Goal: Check status: Check status

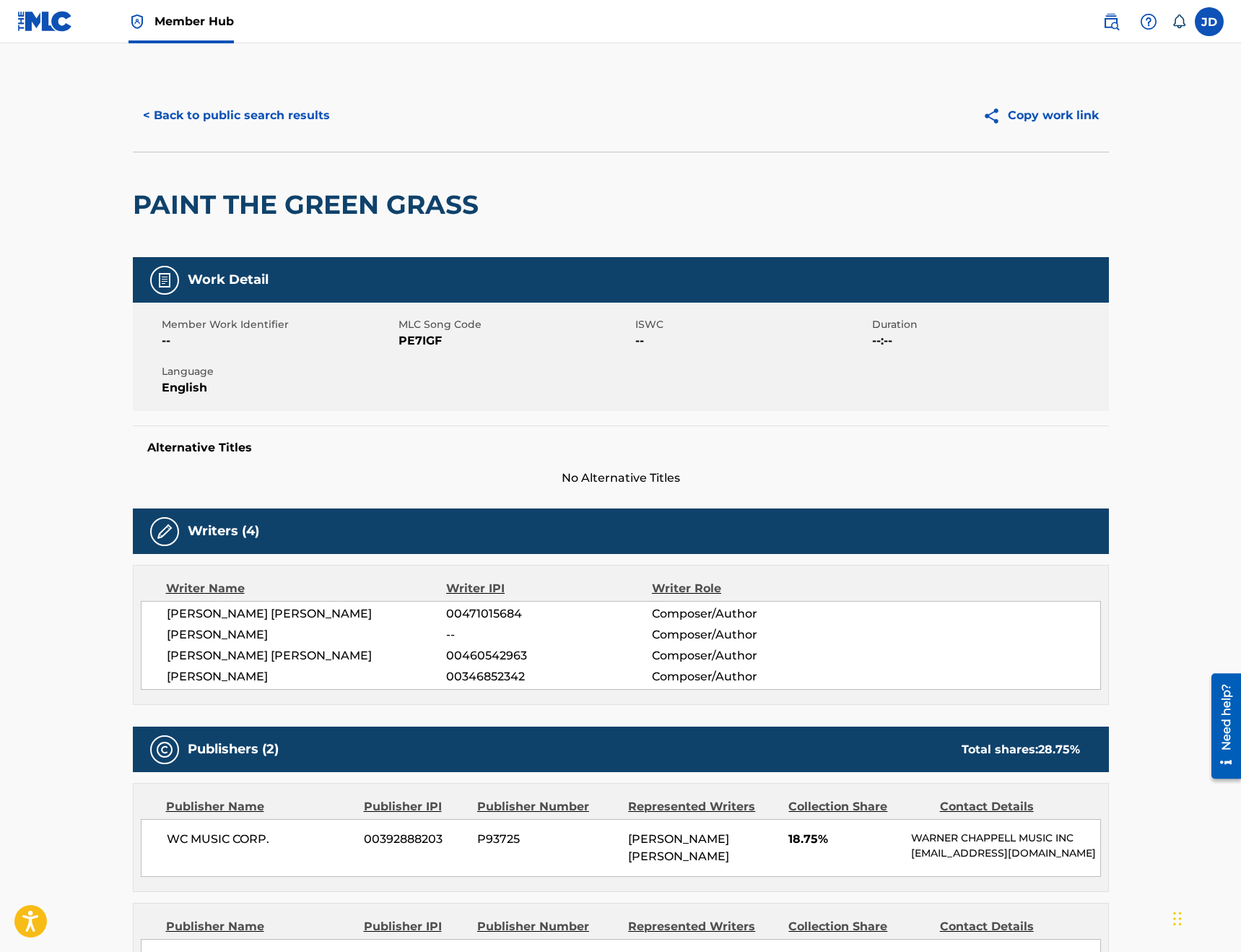
click at [191, 23] on span "Member Hub" at bounding box center [194, 21] width 79 height 16
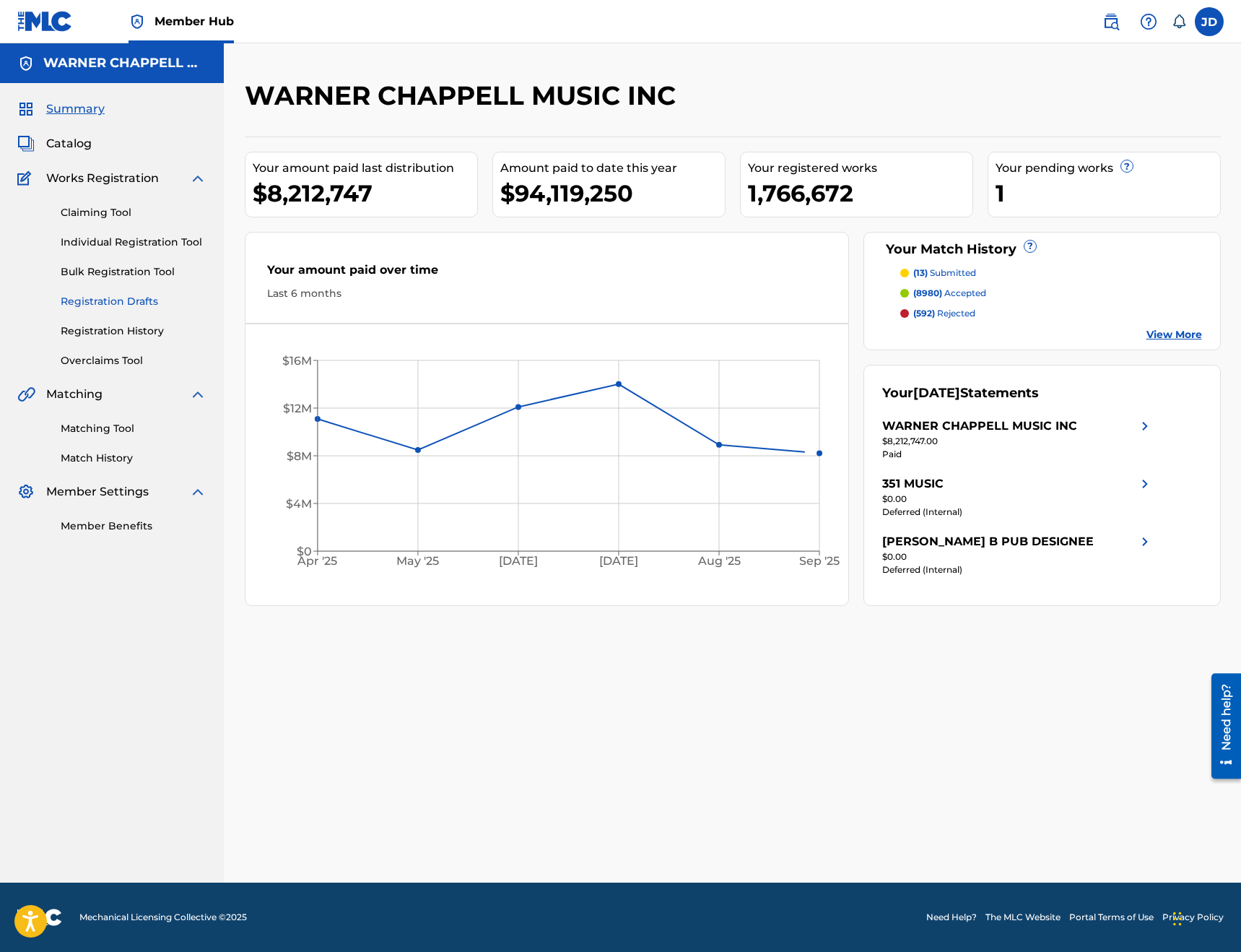
click at [109, 301] on link "Registration Drafts" at bounding box center [134, 301] width 146 height 15
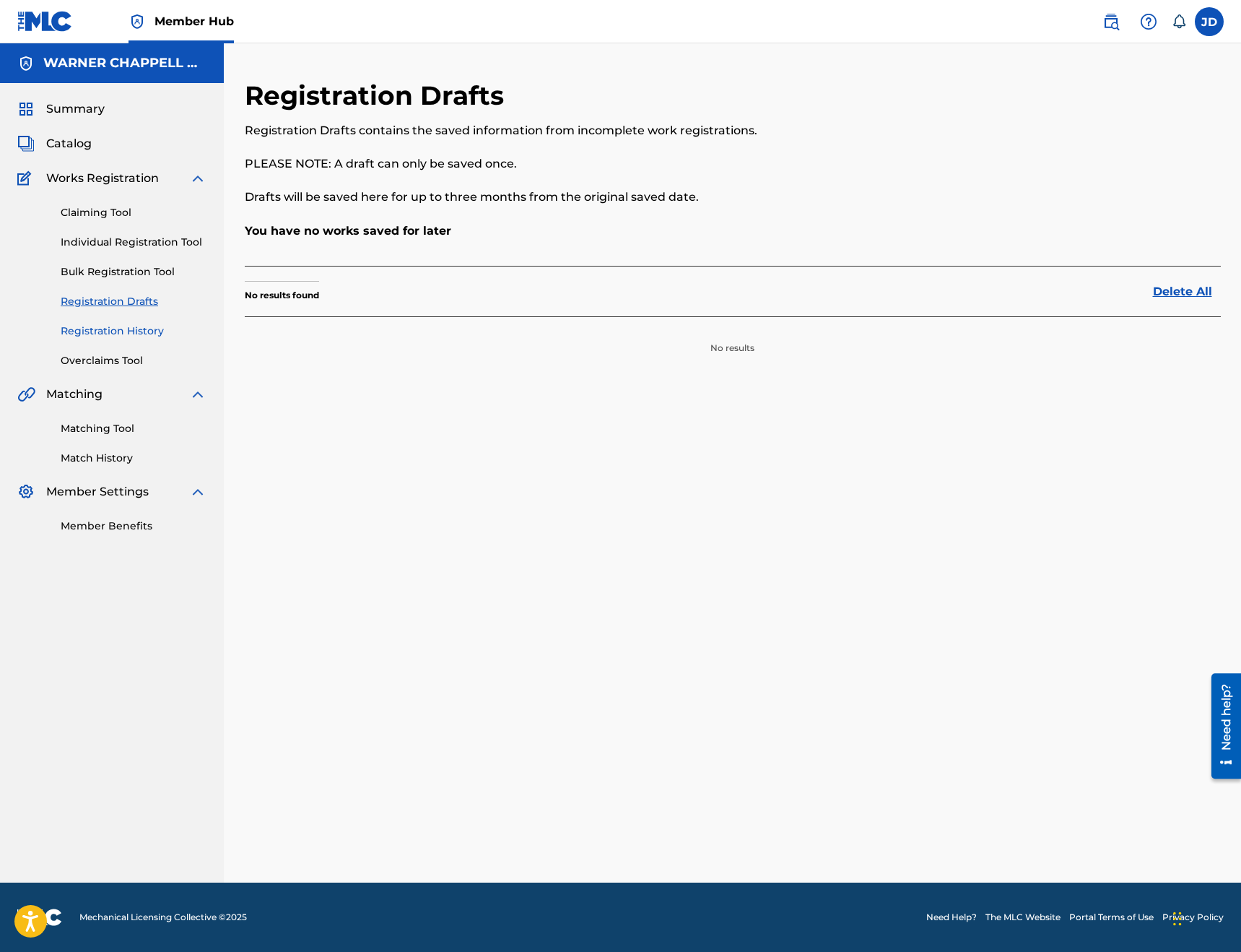
click at [109, 328] on link "Registration History" at bounding box center [134, 331] width 146 height 15
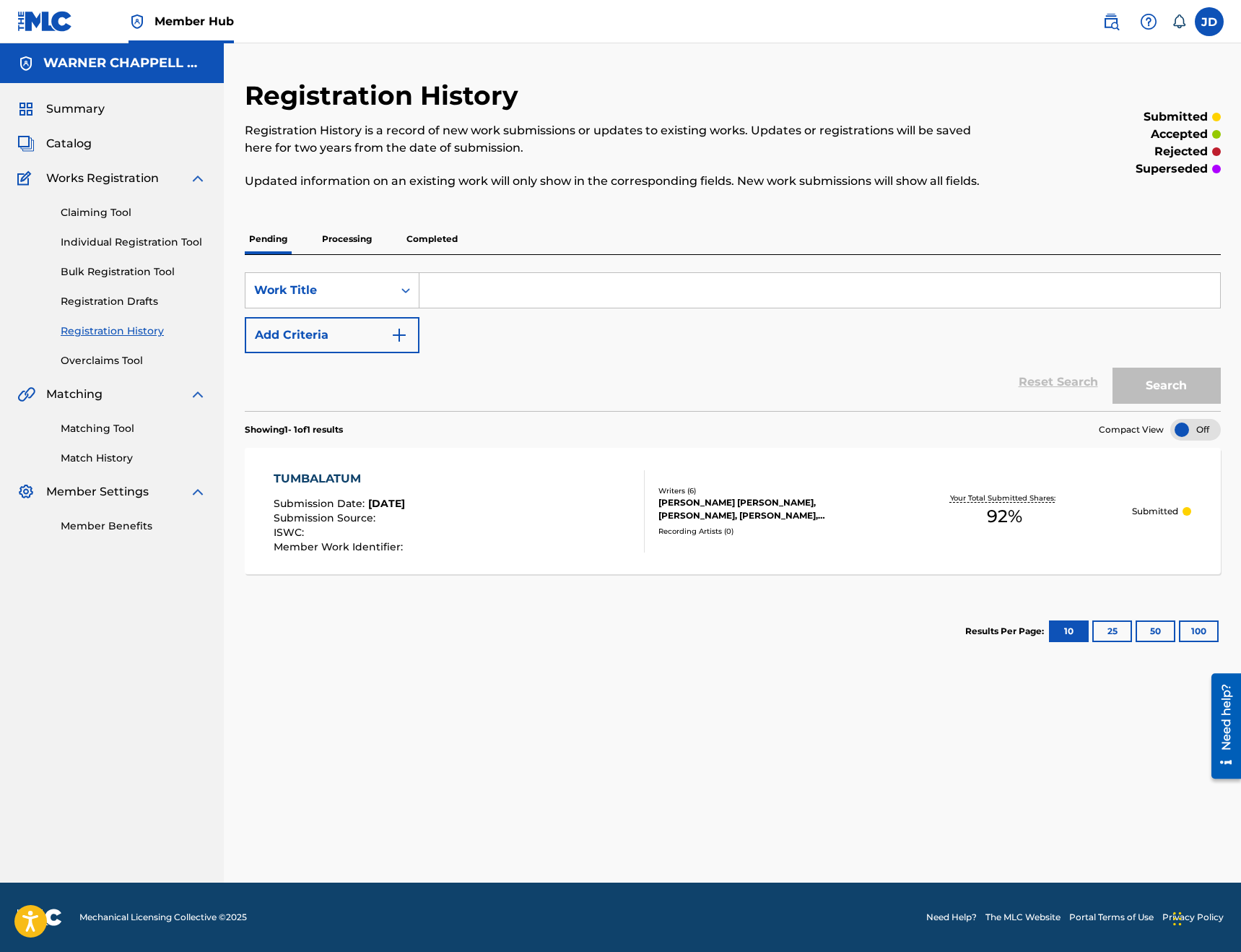
click at [334, 247] on p "Processing" at bounding box center [346, 239] width 58 height 31
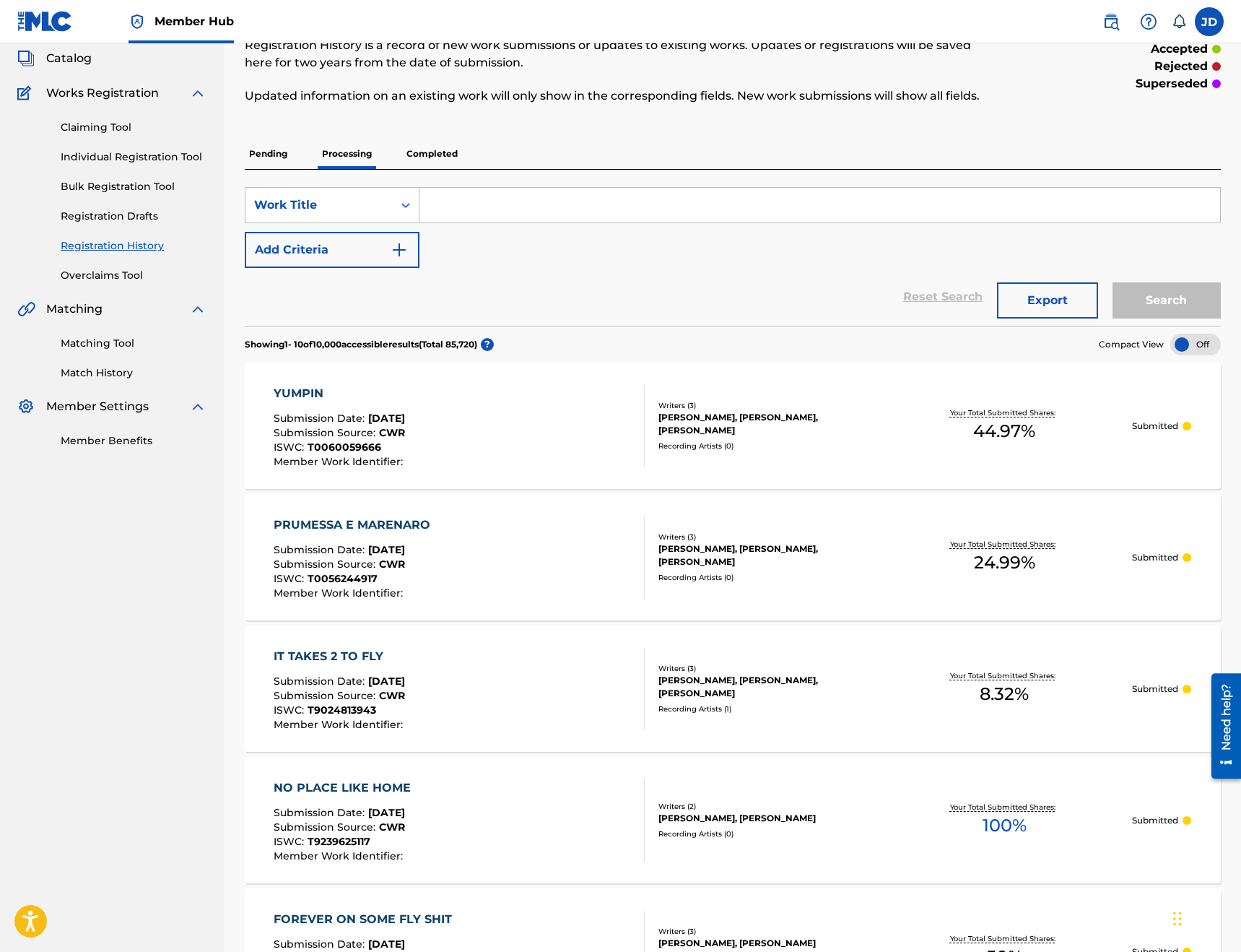
scroll to position [217, 0]
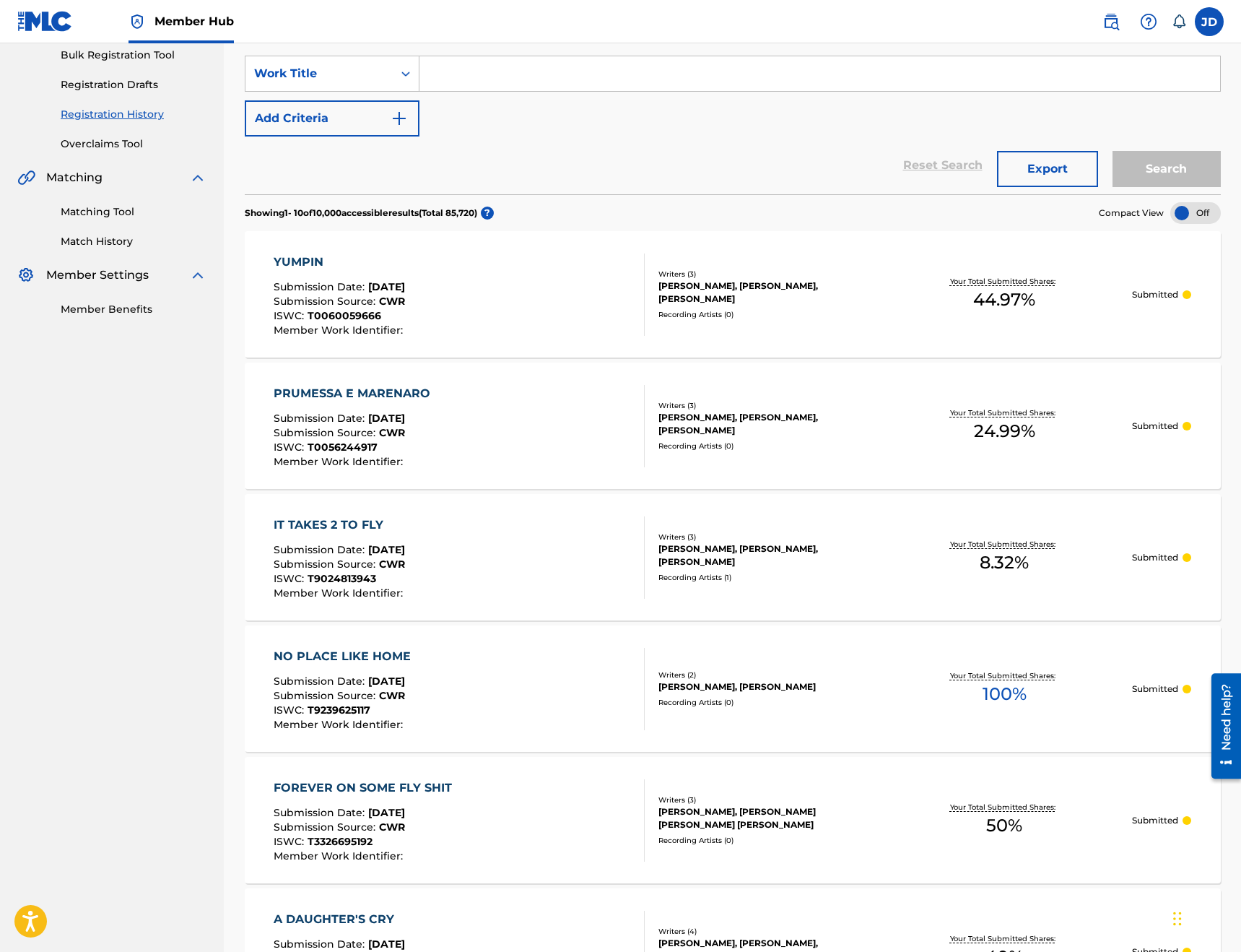
click at [834, 716] on div "NO PLACE LIKE HOME Submission Date : [DATE] Submission Source : CWR ISWC : T923…" at bounding box center [734, 689] width 977 height 126
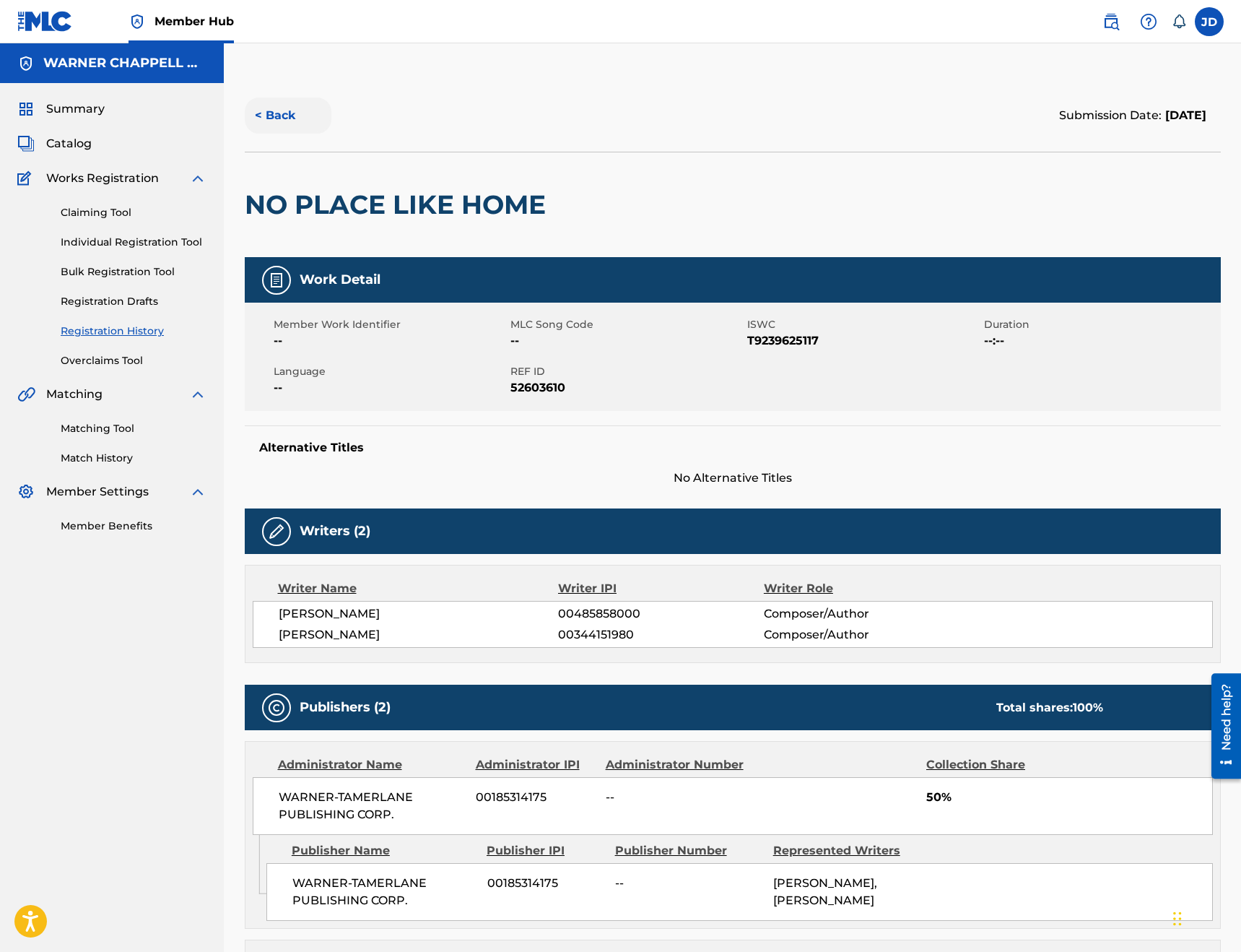
click at [275, 99] on button "< Back" at bounding box center [288, 115] width 87 height 36
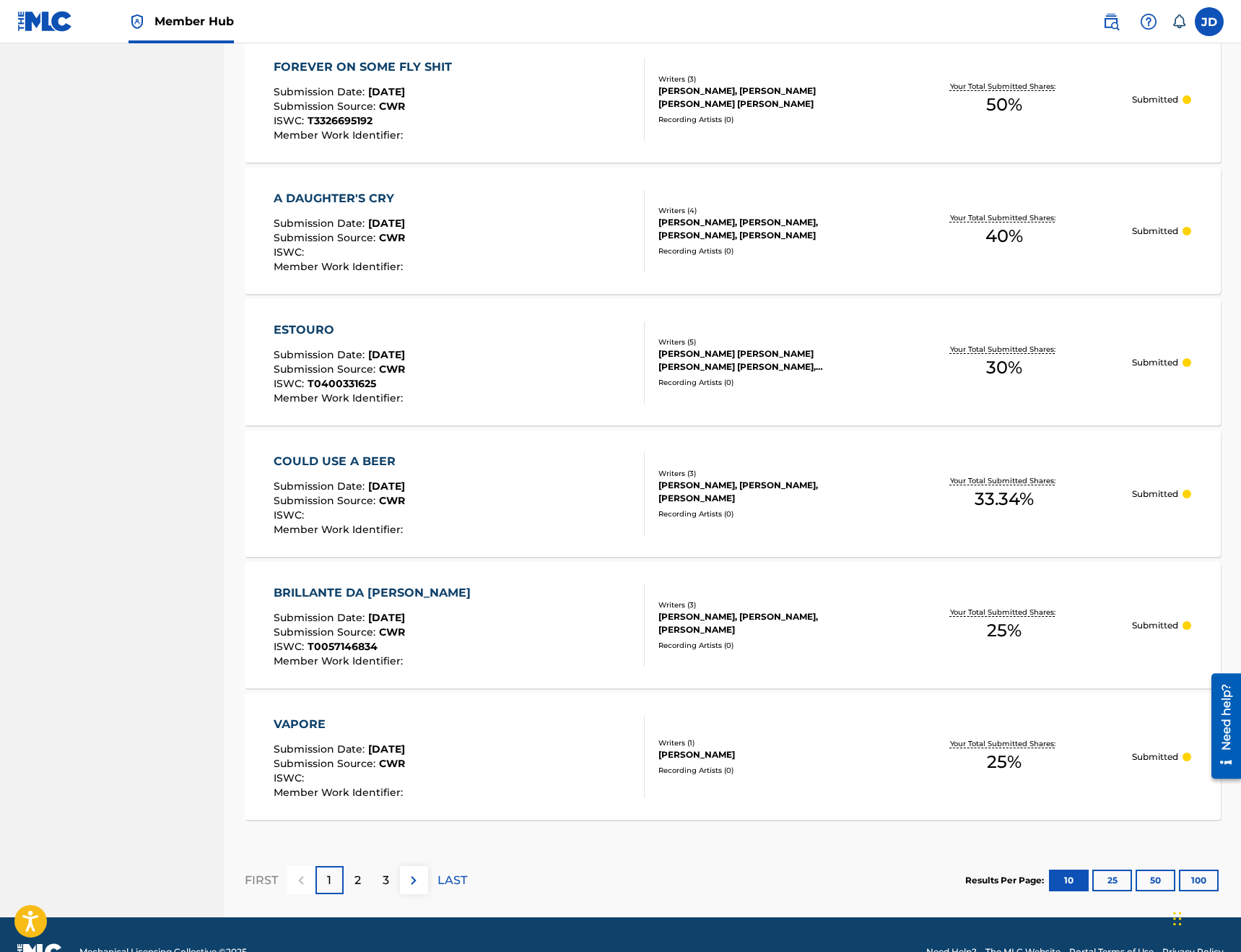
scroll to position [939, 0]
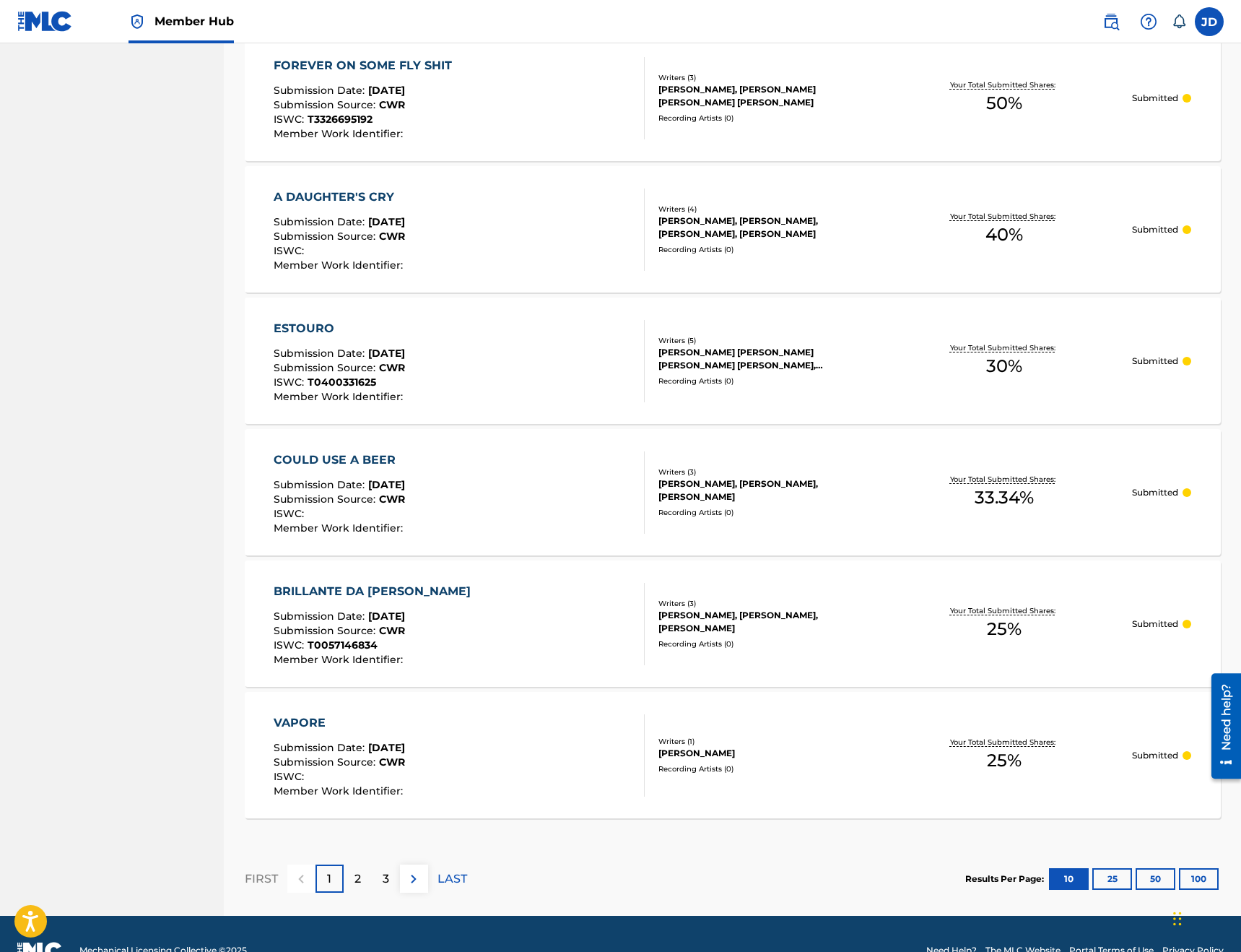
click at [577, 513] on div "COULD USE A BEER Submission Date : [DATE] Submission Source : CWR ISWC : Member…" at bounding box center [459, 492] width 371 height 82
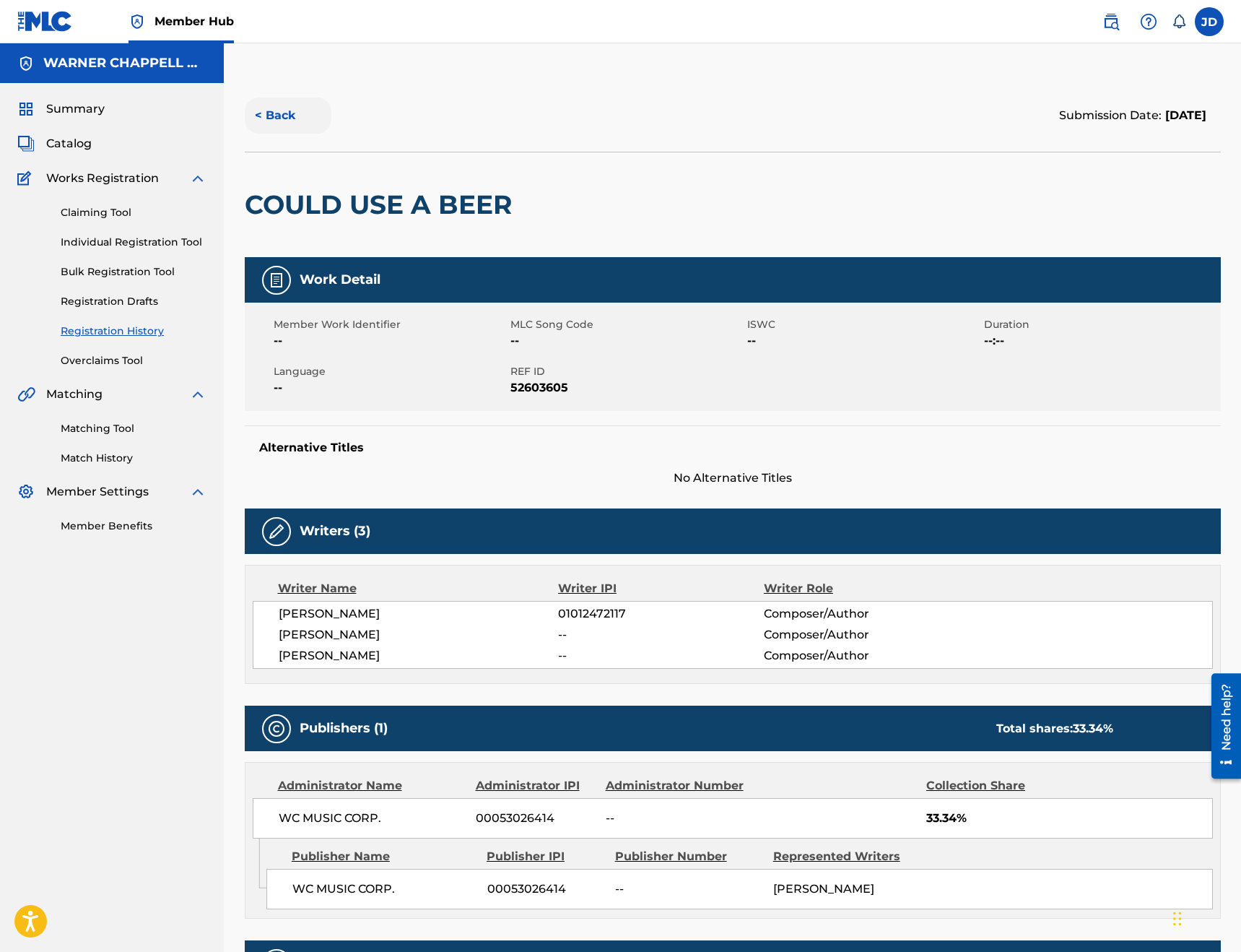
click at [280, 123] on button "< Back" at bounding box center [288, 115] width 87 height 36
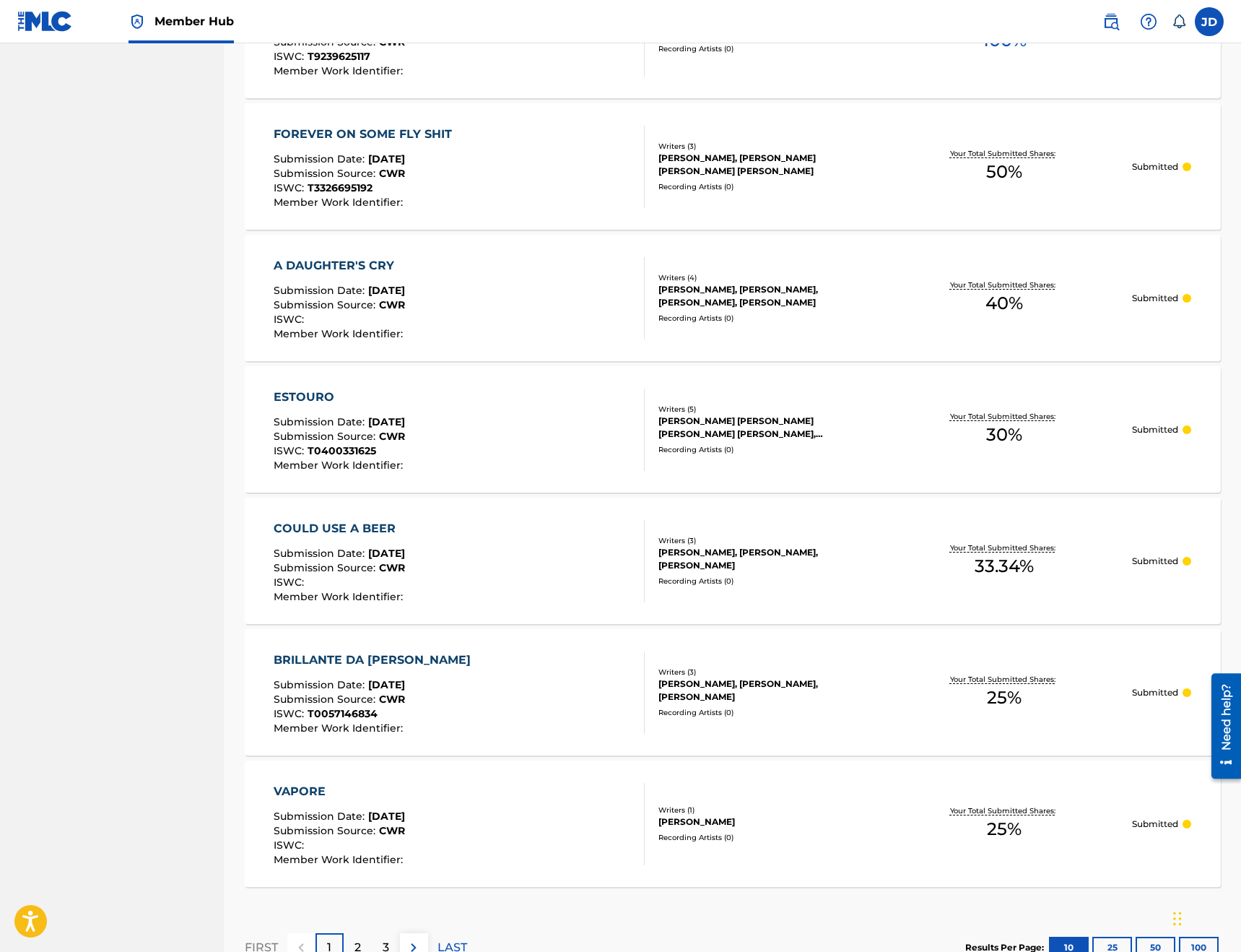
scroll to position [972, 0]
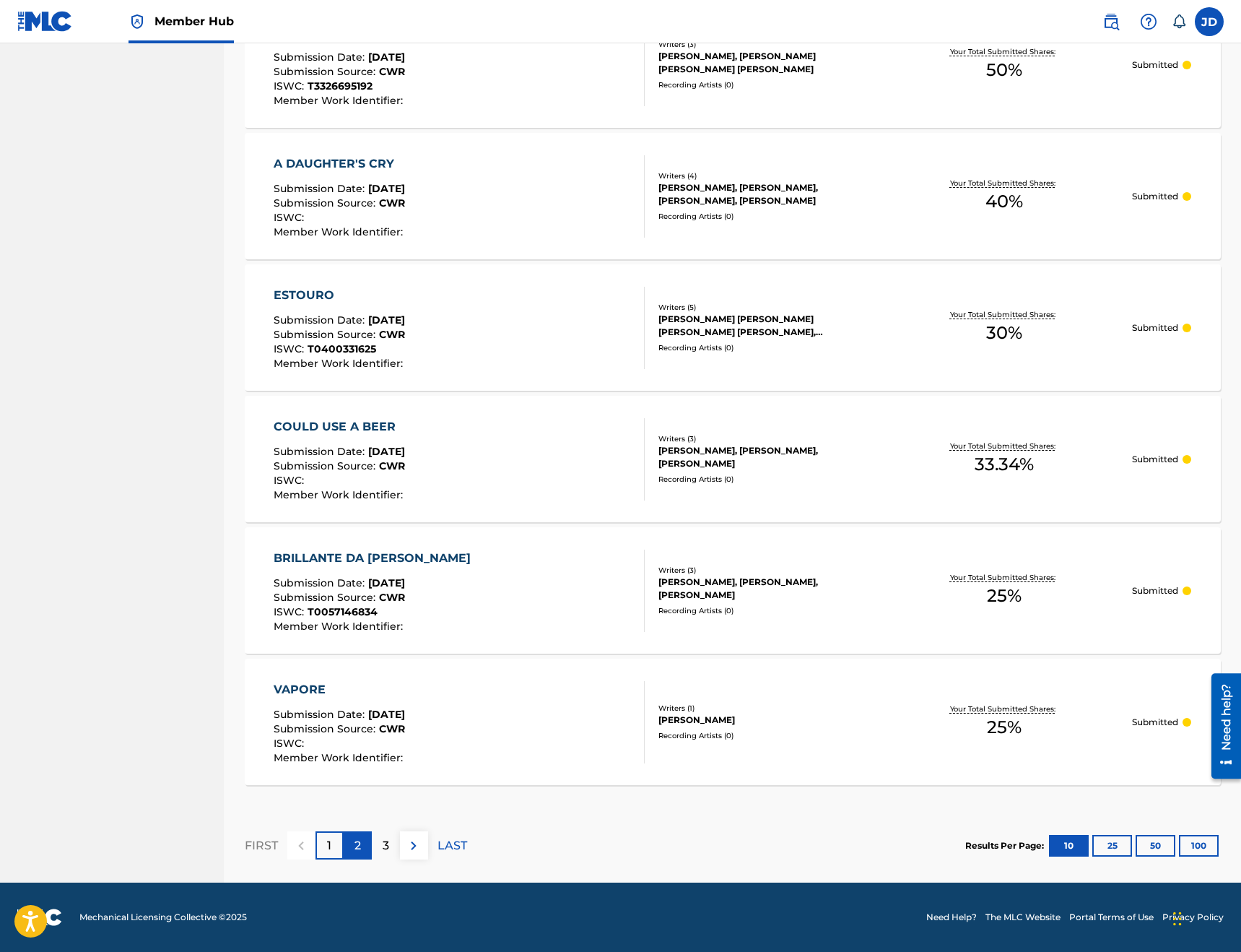
click at [355, 838] on p "2" at bounding box center [358, 845] width 7 height 17
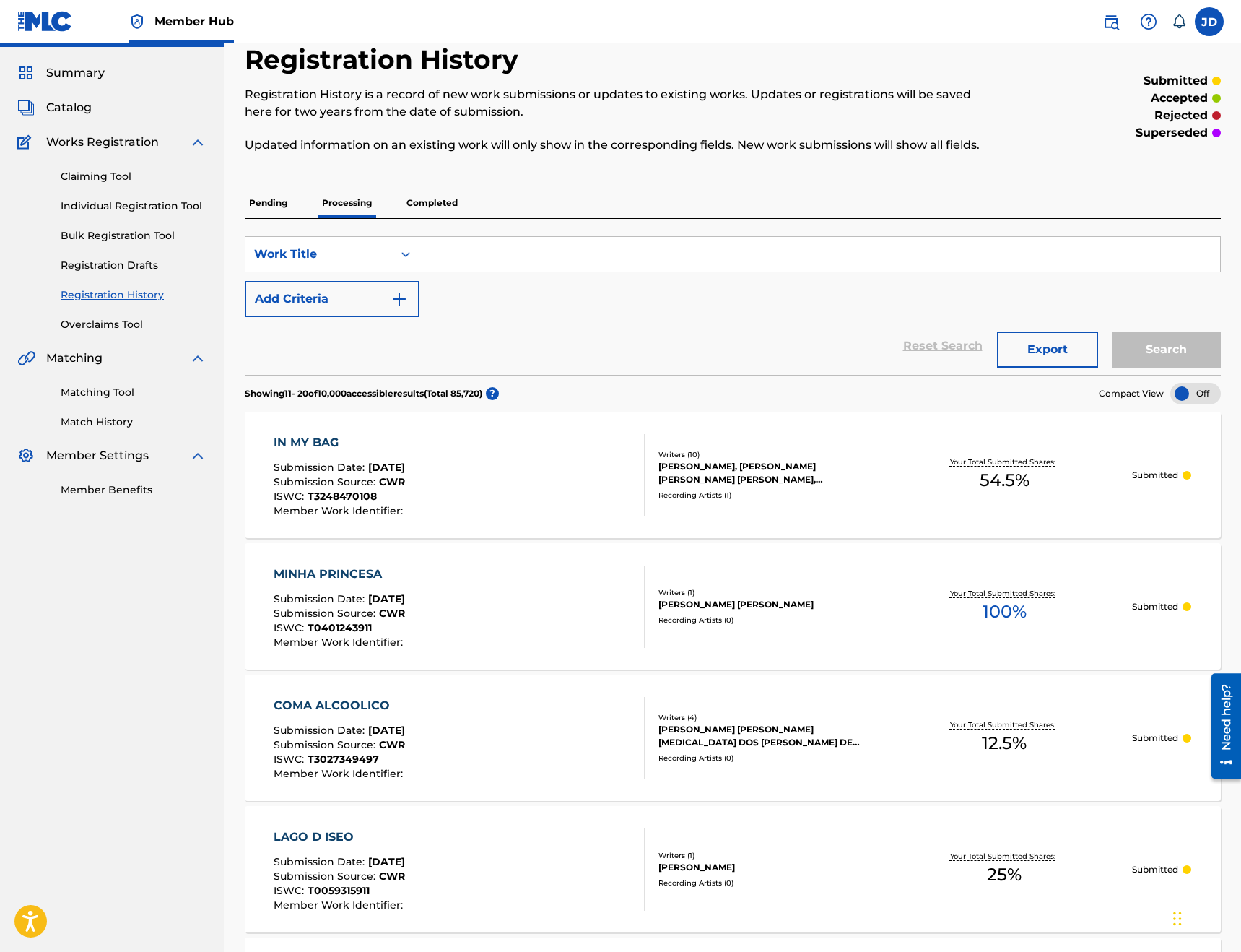
scroll to position [33, 0]
